Goal: Find specific page/section: Find specific page/section

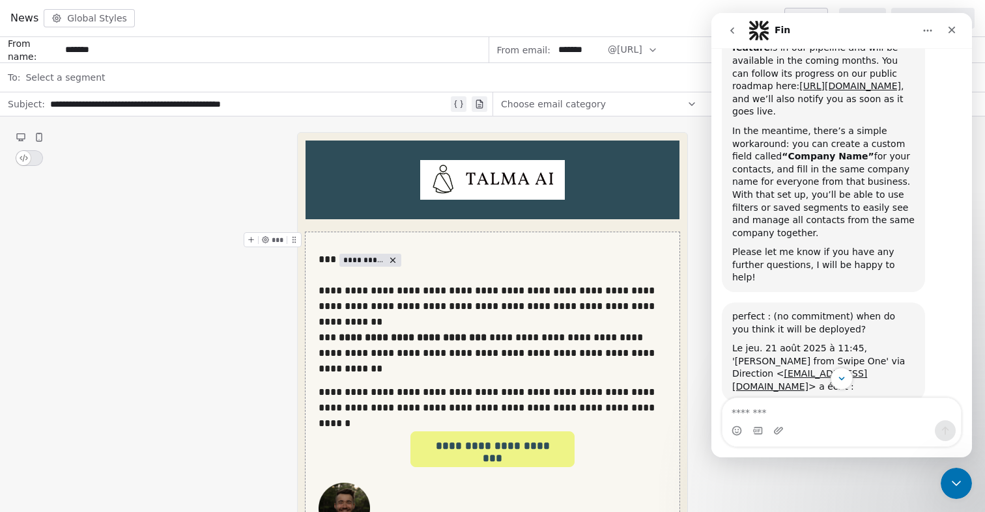
scroll to position [940, 0]
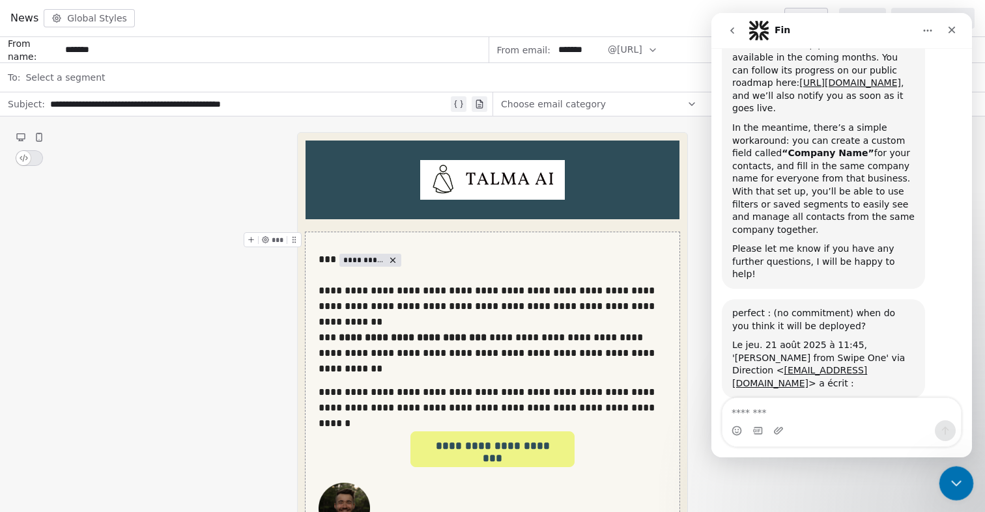
click at [962, 484] on div "Close Intercom Messenger" at bounding box center [953, 481] width 31 height 31
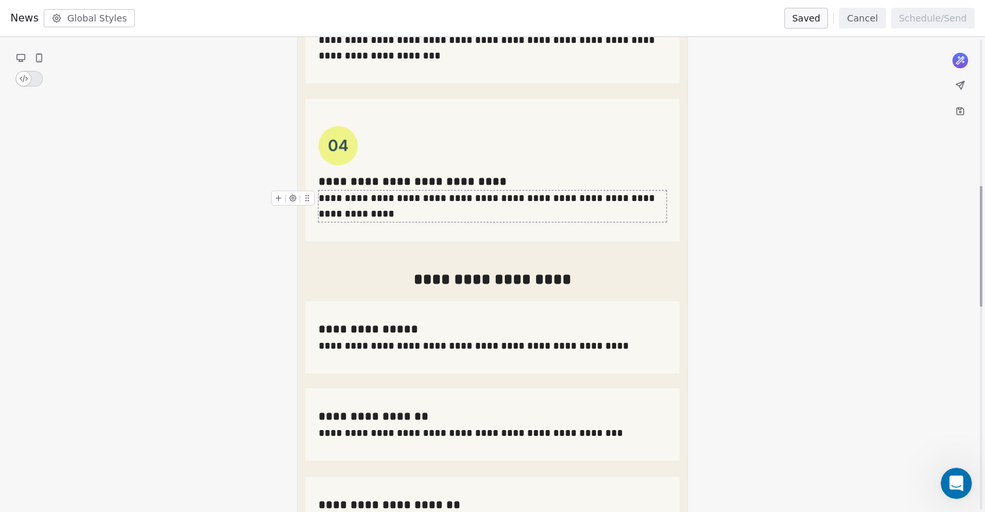
scroll to position [0, 0]
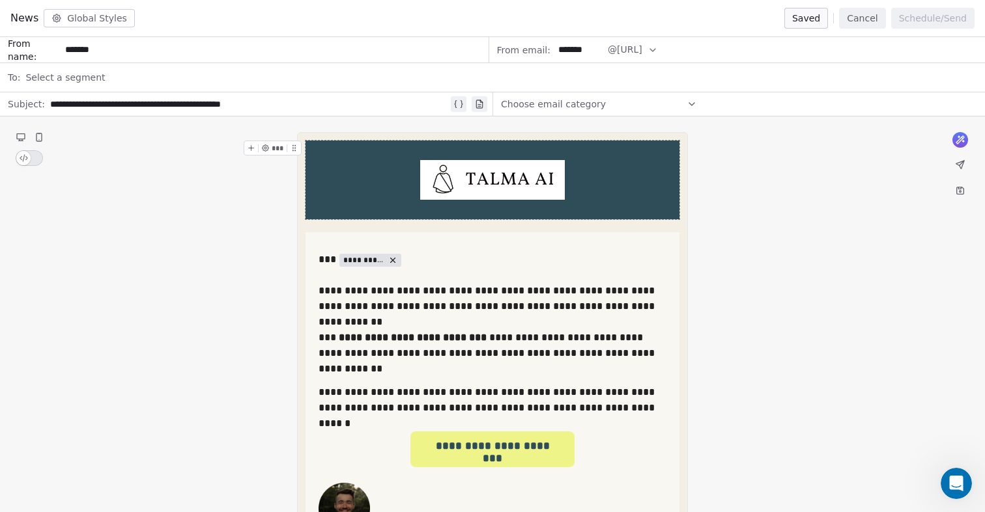
click at [835, 18] on div "Saved Cancel Schedule/Send" at bounding box center [879, 18] width 190 height 21
click at [867, 18] on button "Cancel" at bounding box center [862, 18] width 46 height 21
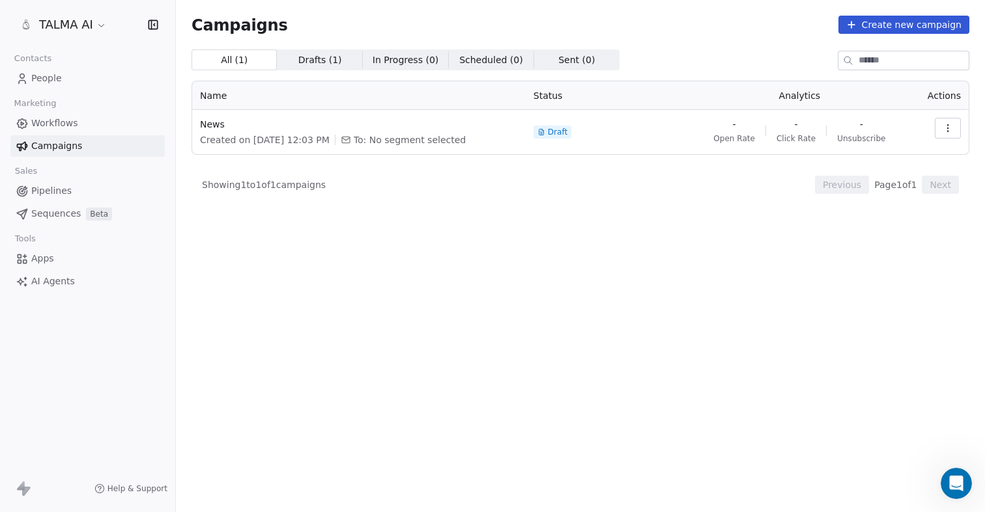
click at [59, 195] on span "Pipelines" at bounding box center [51, 191] width 40 height 14
